Goal: Check status

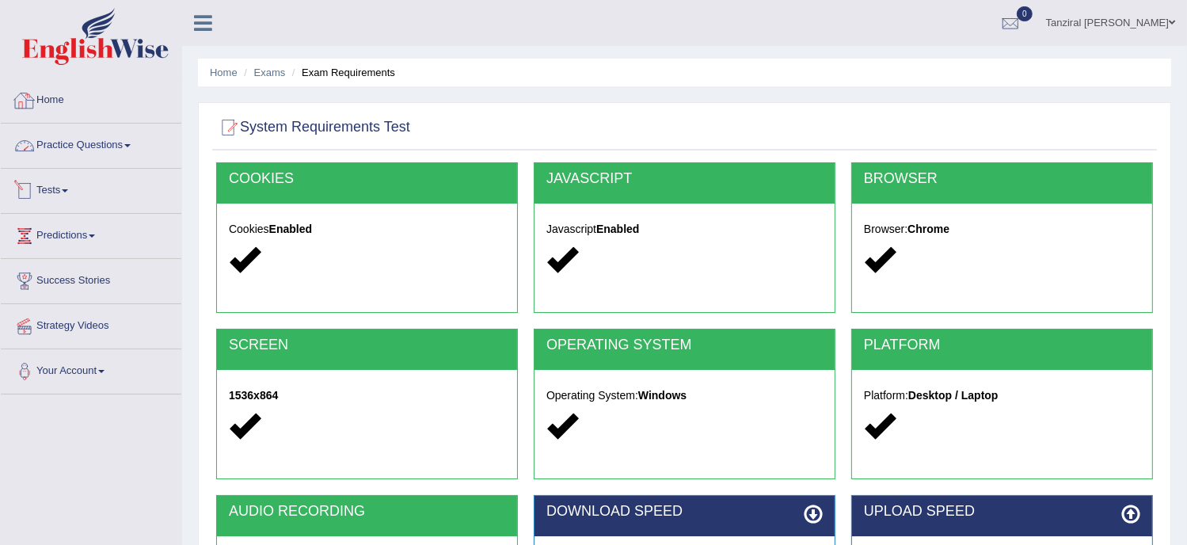
click at [32, 97] on div at bounding box center [25, 101] width 24 height 24
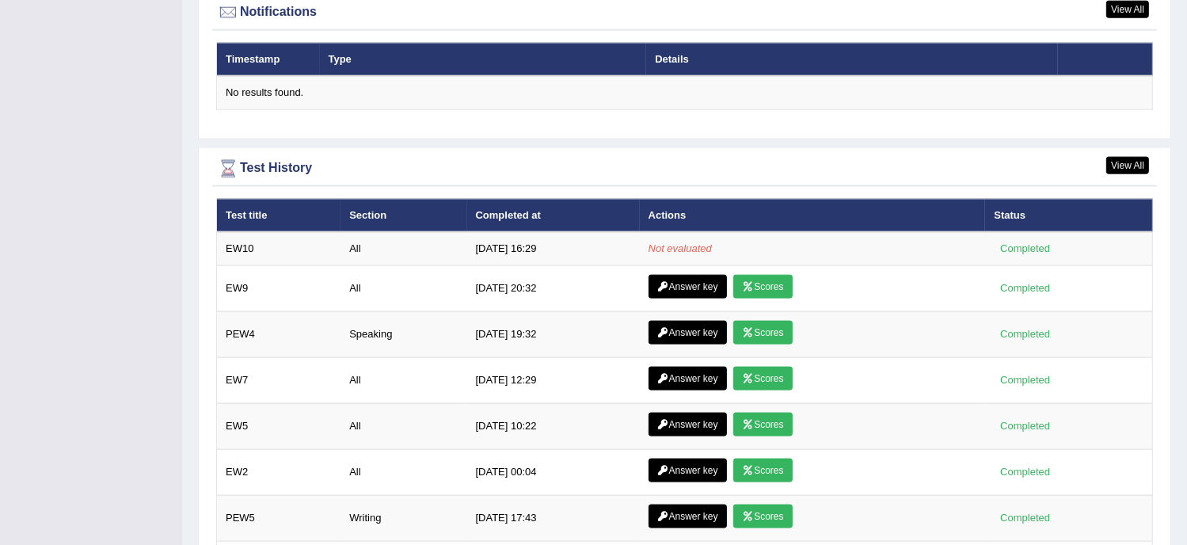
scroll to position [1948, 0]
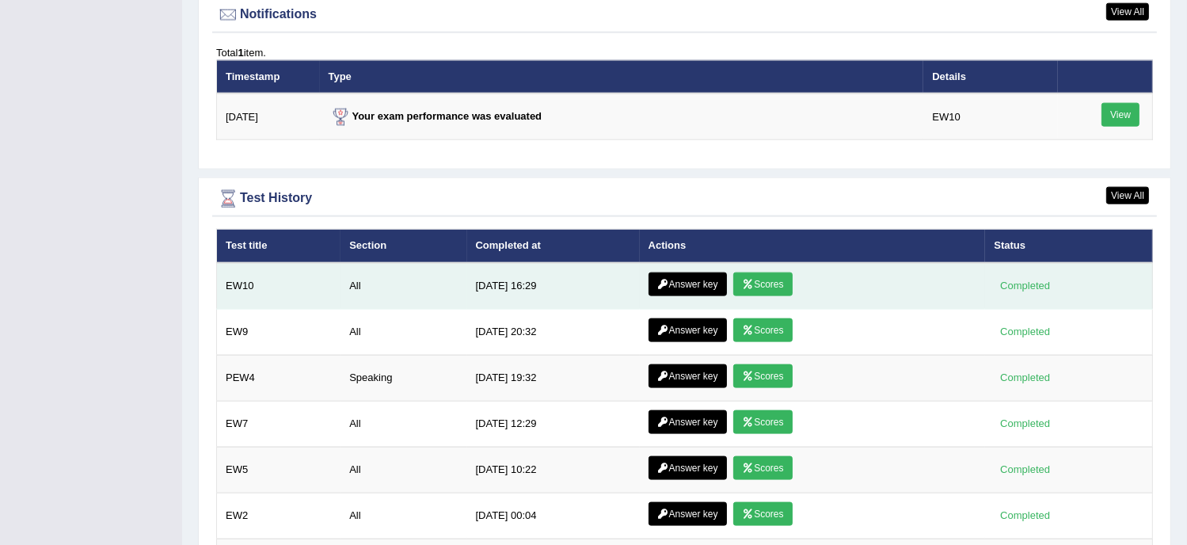
click at [668, 282] on link "Answer key" at bounding box center [688, 284] width 78 height 24
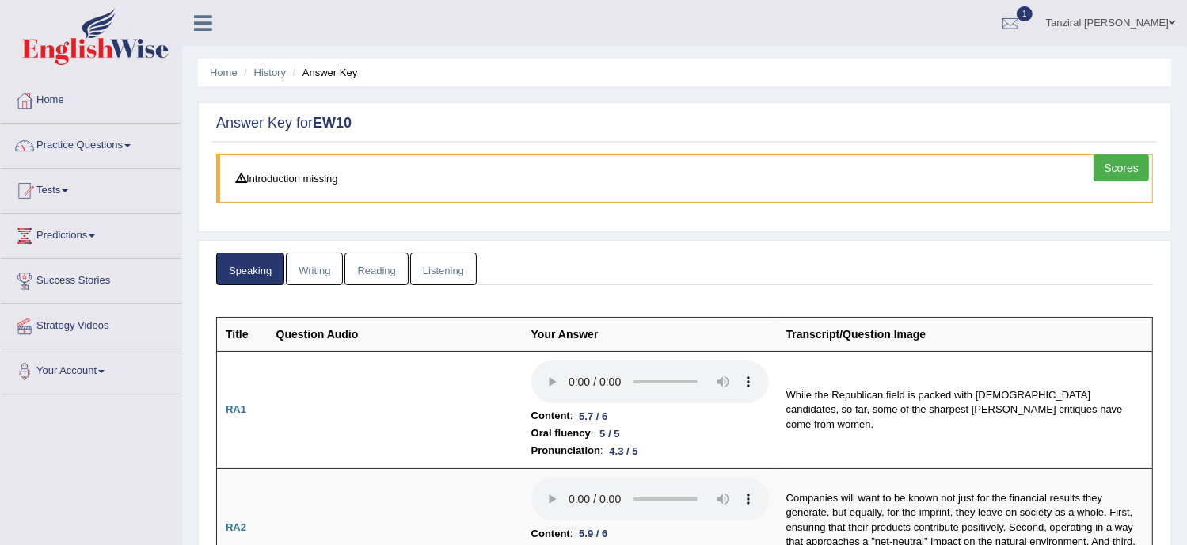
click at [1115, 160] on link "Scores" at bounding box center [1121, 167] width 55 height 27
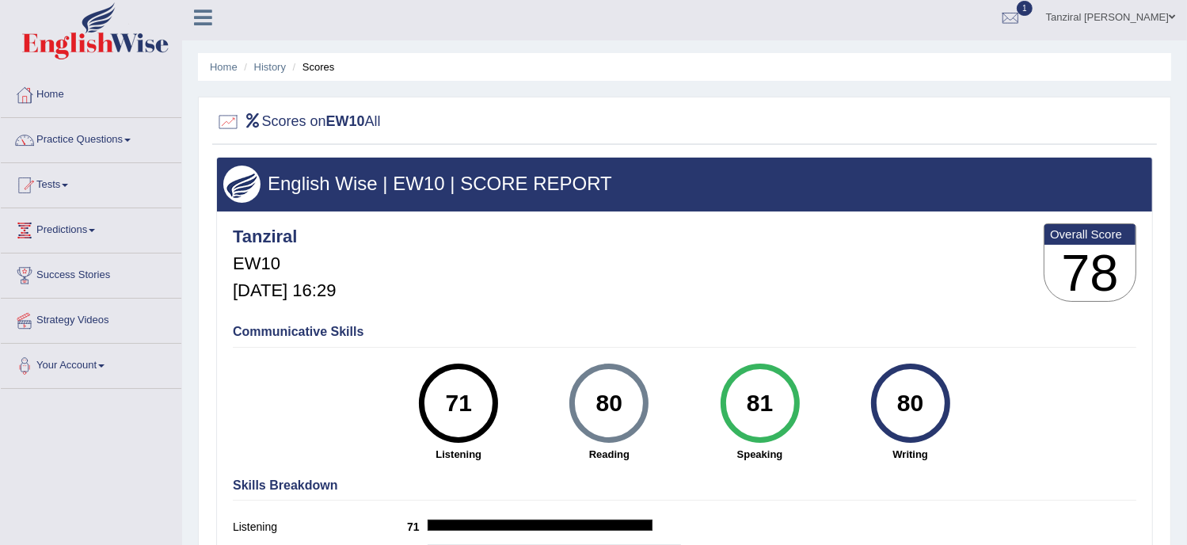
scroll to position [2, 0]
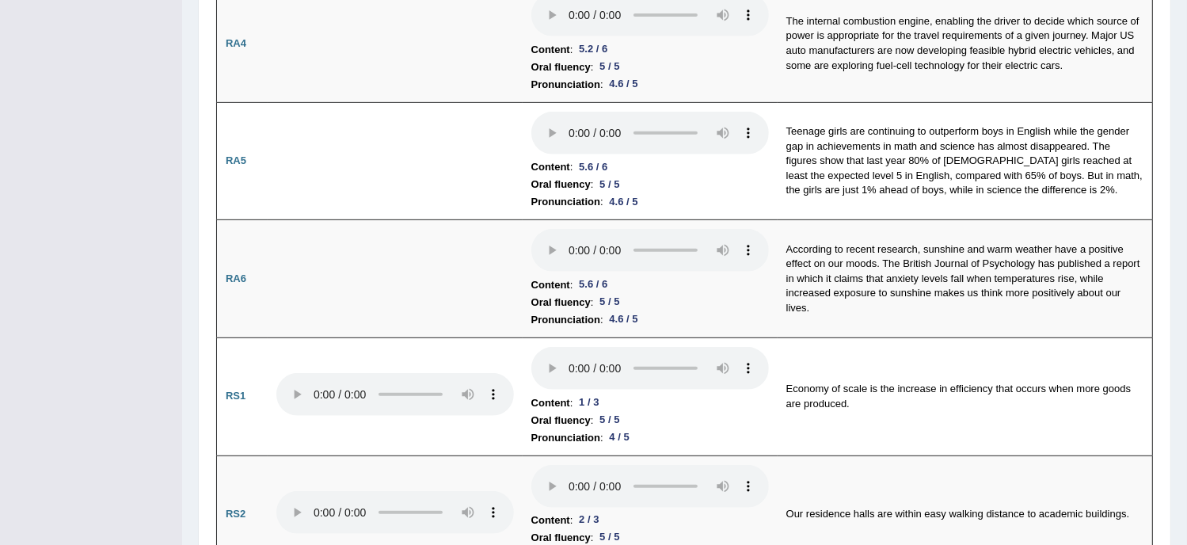
scroll to position [722, 0]
